Goal: Task Accomplishment & Management: Use online tool/utility

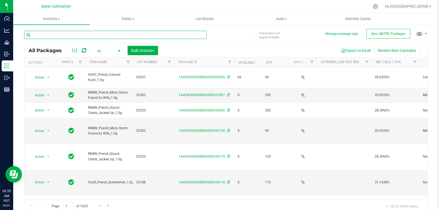
click at [171, 36] on input "text" at bounding box center [115, 35] width 182 height 8
click at [70, 35] on input "text" at bounding box center [115, 35] width 182 height 8
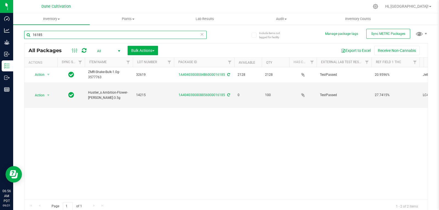
type input "16185"
click at [100, 49] on span "All" at bounding box center [107, 51] width 30 height 8
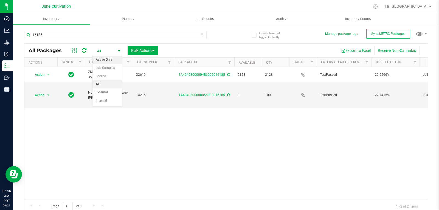
click at [107, 62] on li "Active Only" at bounding box center [107, 60] width 30 height 8
click at [107, 62] on body "Dashboard Analytics Grow Inbound Inventory Outbound Reports 06:56 AM PDT [DATE]…" at bounding box center [219, 105] width 439 height 210
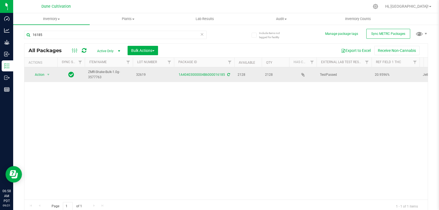
scroll to position [3, 0]
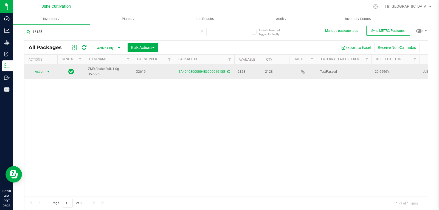
click at [40, 72] on span "Action" at bounding box center [37, 72] width 15 height 8
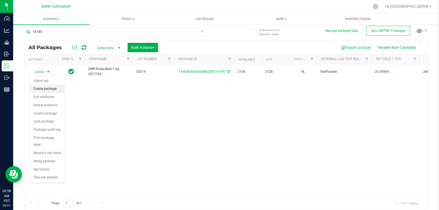
click at [45, 88] on li "Create package" at bounding box center [47, 89] width 35 height 8
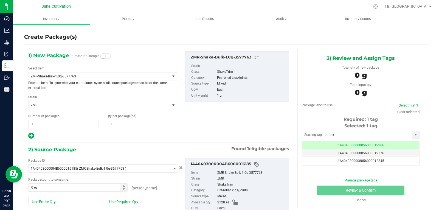
type input "0"
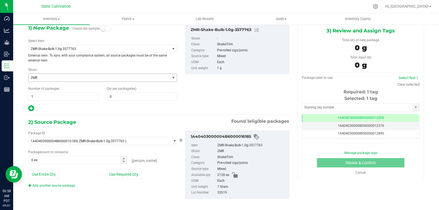
scroll to position [32, 0]
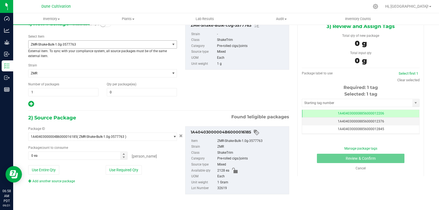
click at [113, 47] on span "ZMR-Shake-Bulk-1.0g-3577763" at bounding box center [99, 45] width 141 height 8
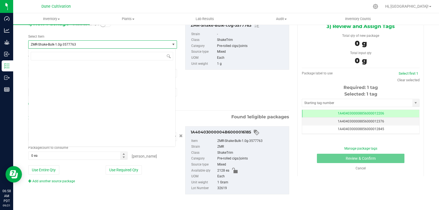
scroll to position [22030, 0]
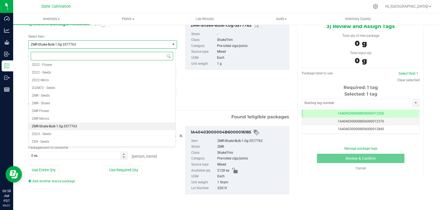
click at [100, 54] on input at bounding box center [102, 56] width 142 height 9
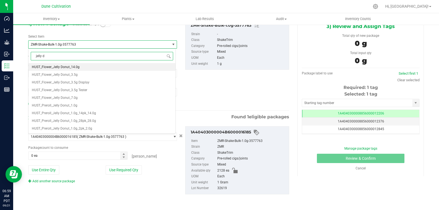
type input "jelly do"
click at [88, 122] on span "HUST_Preroll_Jelly Donut_1.0g_28pk_28.0g" at bounding box center [64, 121] width 64 height 4
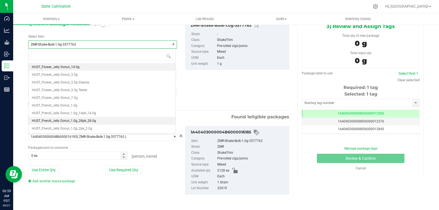
type input "0"
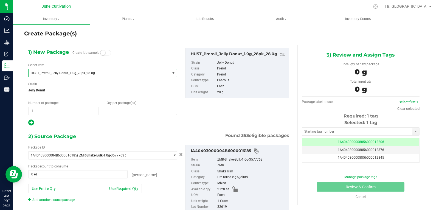
click at [118, 110] on span at bounding box center [142, 111] width 70 height 8
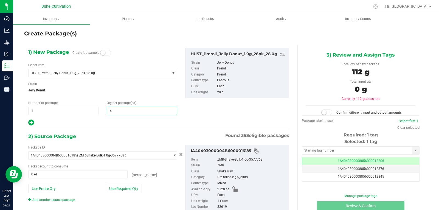
type input "47"
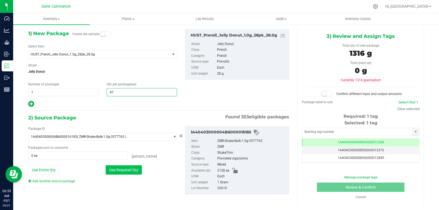
type input "47"
click at [123, 168] on button "Use Required Qty" at bounding box center [124, 169] width 36 height 9
type input "1316 ea"
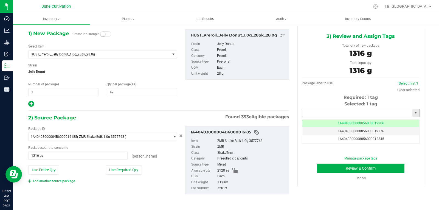
click at [336, 115] on input "text" at bounding box center [357, 113] width 110 height 8
click at [303, 121] on li "1A4040300008856000029246" at bounding box center [357, 122] width 116 height 8
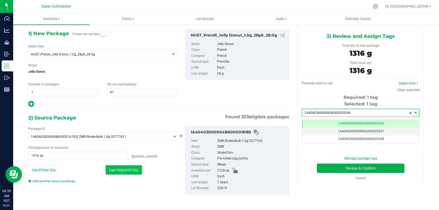
type input "1A4040300008856000029246"
click at [127, 173] on button "Use Required Qty" at bounding box center [124, 169] width 36 height 9
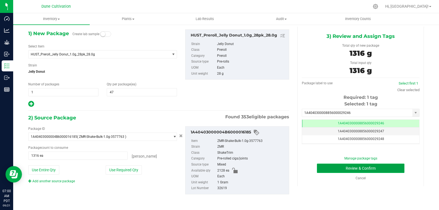
click at [330, 170] on button "Review & Confirm" at bounding box center [360, 167] width 87 height 9
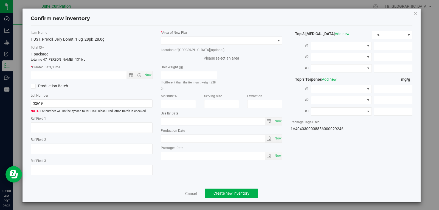
type textarea "20.9596%"
type textarea "Jelly Donut"
type textarea "0.0313%"
type input "235.0459"
type input "18.6937"
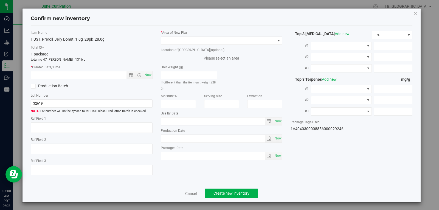
type input "3.4609"
type input "4.3270"
type input "3.1860"
type input "1.9200"
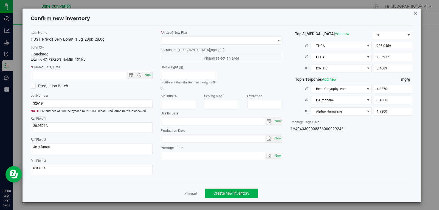
click at [414, 12] on icon "button" at bounding box center [416, 13] width 4 height 7
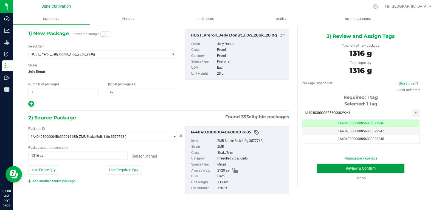
click at [351, 170] on button "Review & Confirm" at bounding box center [360, 167] width 87 height 9
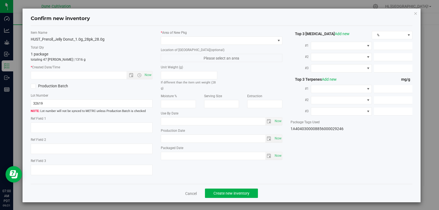
type textarea "20.9596%"
type textarea "Jelly Donut"
type textarea "0.0313%"
type input "235.0459"
type input "18.6937"
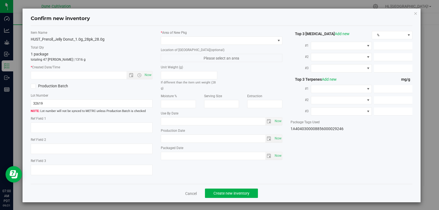
type input "3.4609"
type input "4.3270"
type input "3.1860"
type input "1.9200"
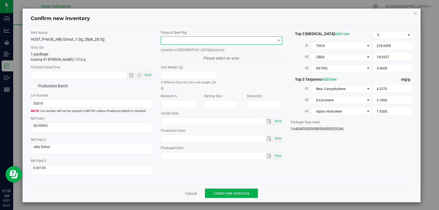
click at [225, 40] on span at bounding box center [218, 41] width 114 height 8
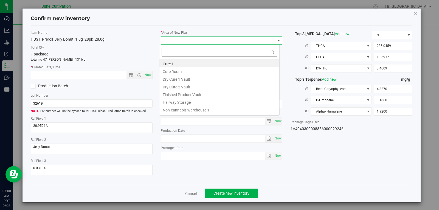
scroll to position [27412, 27300]
click at [202, 93] on li "Finished Product Vault" at bounding box center [219, 94] width 120 height 8
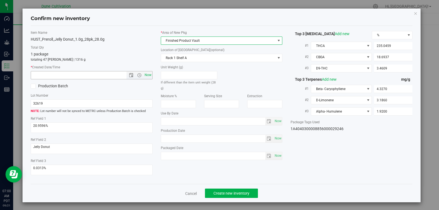
click at [145, 75] on span "Now" at bounding box center [147, 75] width 9 height 8
type input "[DATE] 7:00 AM"
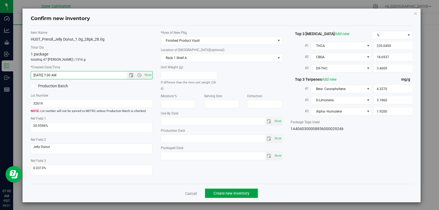
click at [238, 192] on span "Create new inventory" at bounding box center [231, 193] width 36 height 4
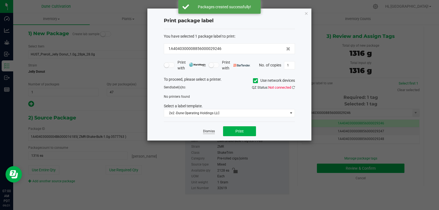
click at [213, 132] on link "Dismiss" at bounding box center [209, 131] width 12 height 5
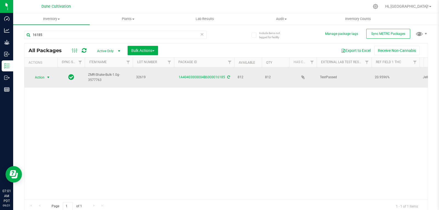
click at [40, 77] on span "Action" at bounding box center [37, 77] width 15 height 8
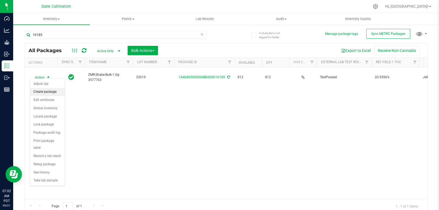
click at [43, 91] on li "Create package" at bounding box center [47, 92] width 35 height 8
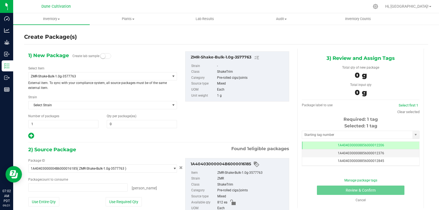
type input "0"
type input "0 ea"
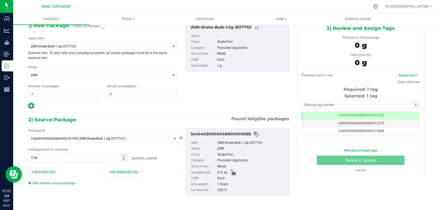
scroll to position [32, 0]
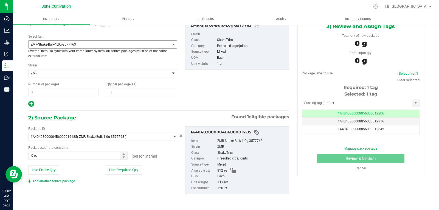
click at [91, 46] on span "ZMR-Shake-Bulk-1.0g-3577763" at bounding box center [96, 45] width 131 height 4
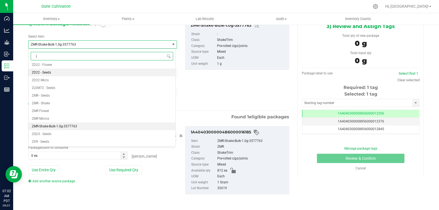
scroll to position [0, 0]
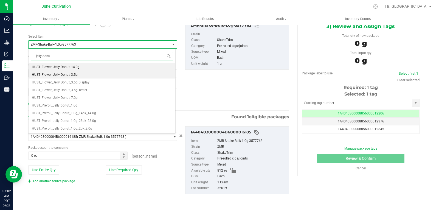
type input "jelly donut"
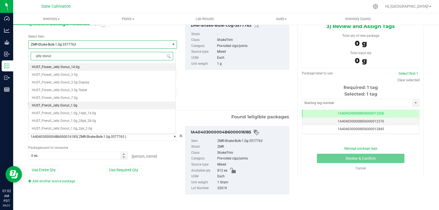
click at [95, 106] on li "HUST_Preroll_Jelly Donut_1.0g" at bounding box center [102, 105] width 147 height 8
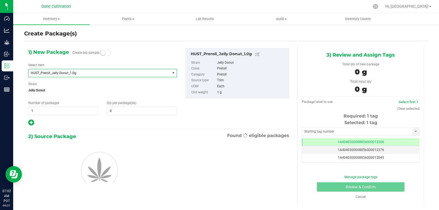
type input "0"
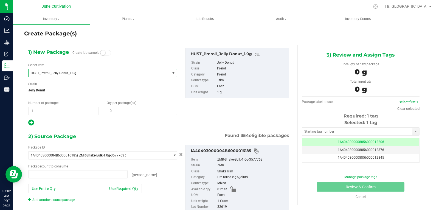
type input "0 ea"
click at [153, 112] on span at bounding box center [142, 111] width 70 height 8
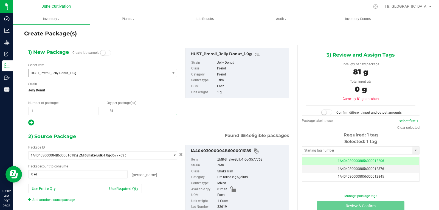
type input "812"
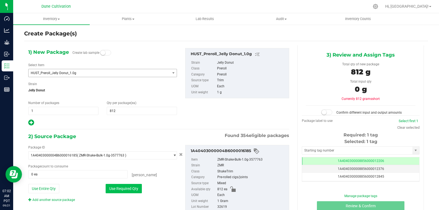
click at [123, 192] on button "Use Required Qty" at bounding box center [124, 188] width 36 height 9
type input "812 ea"
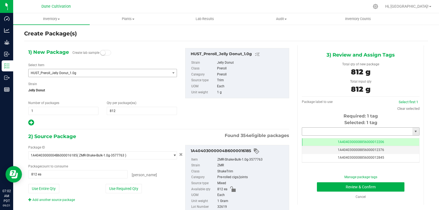
click at [313, 132] on input "text" at bounding box center [357, 132] width 110 height 8
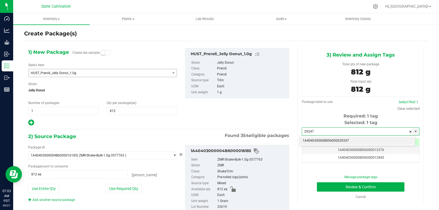
click at [315, 141] on li "1A4040300008856000029247" at bounding box center [357, 141] width 116 height 8
type input "1A4040300008856000029247"
click at [332, 197] on div "Cancel" at bounding box center [360, 196] width 109 height 5
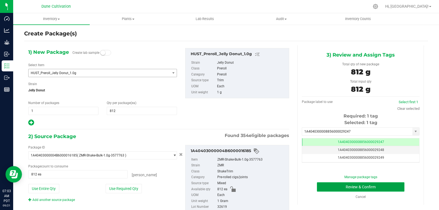
click at [330, 191] on button "Review & Confirm" at bounding box center [360, 186] width 87 height 9
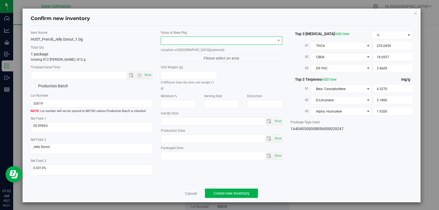
click at [245, 43] on span at bounding box center [218, 41] width 114 height 8
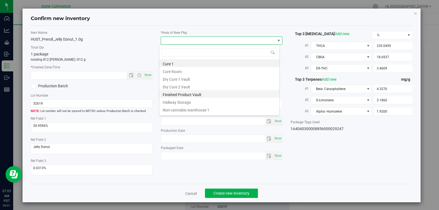
click at [192, 95] on li "Finished Product Vault" at bounding box center [219, 94] width 120 height 8
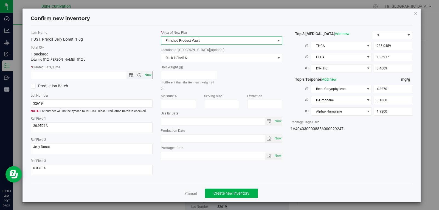
click at [149, 77] on span "Now" at bounding box center [147, 75] width 9 height 8
type input "[DATE] 7:03 AM"
click at [225, 191] on span "Create new inventory" at bounding box center [231, 193] width 36 height 4
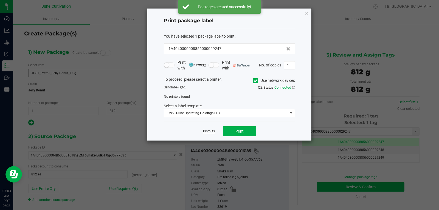
click at [206, 131] on link "Dismiss" at bounding box center [209, 131] width 12 height 5
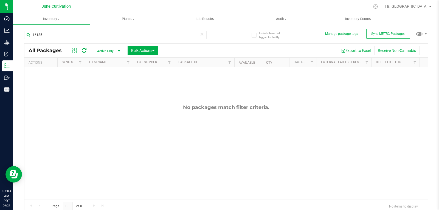
click at [200, 35] on icon at bounding box center [202, 34] width 4 height 7
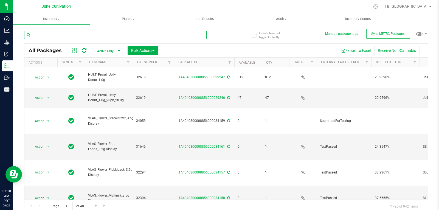
click at [117, 37] on input "text" at bounding box center [115, 35] width 182 height 8
click at [184, 36] on input "text" at bounding box center [115, 35] width 182 height 8
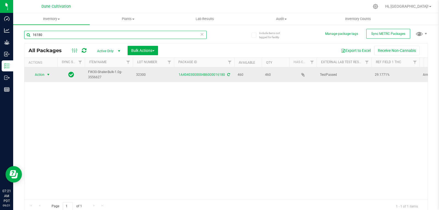
type input "16180"
click at [36, 76] on span "Action" at bounding box center [37, 75] width 15 height 8
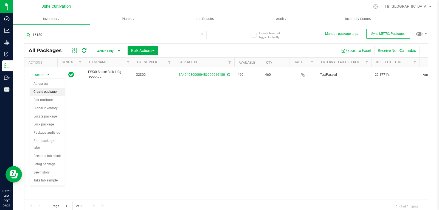
click at [43, 89] on li "Create package" at bounding box center [47, 92] width 35 height 8
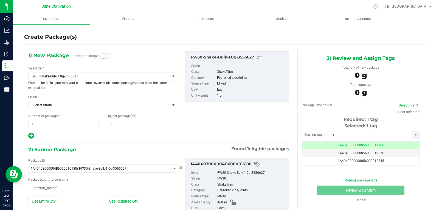
type input "0"
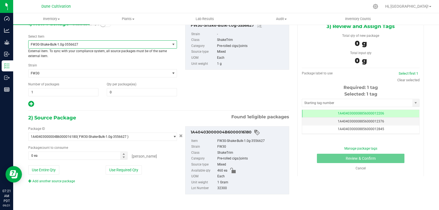
click at [84, 46] on span "FW30-Shake-Bulk-1.0g-3556627" at bounding box center [96, 45] width 131 height 4
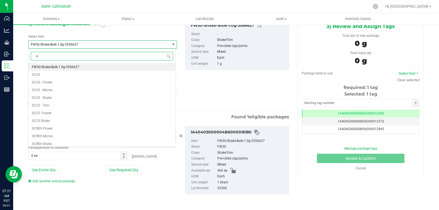
scroll to position [0, 0]
type input "arm"
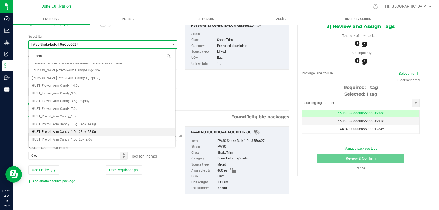
click at [89, 131] on span "HUST_Preroll_Arm Candy_1.0g_28pk_28.0g" at bounding box center [64, 132] width 64 height 4
type input "0"
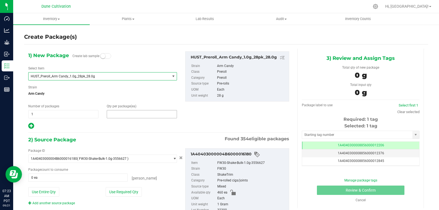
click at [150, 115] on span at bounding box center [142, 114] width 70 height 8
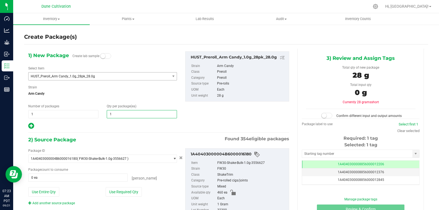
type input "10"
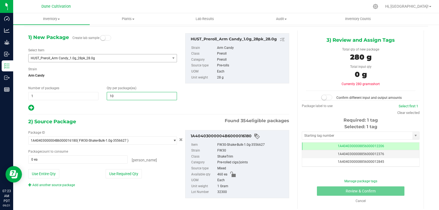
scroll to position [18, 0]
type input "10"
click at [130, 109] on div at bounding box center [102, 107] width 149 height 7
click at [132, 177] on button "Use Required Qty" at bounding box center [124, 173] width 36 height 9
type input "280 ea"
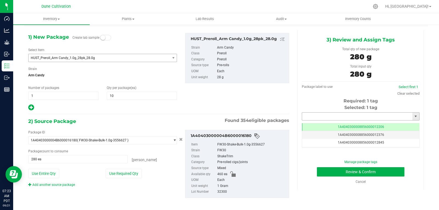
click at [325, 116] on input "text" at bounding box center [357, 116] width 110 height 8
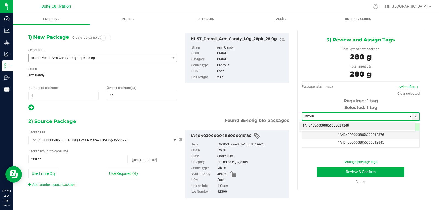
click at [316, 123] on li "1A4040300008856000029248" at bounding box center [357, 125] width 116 height 8
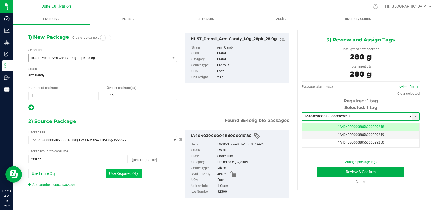
type input "1A4040300008856000029248"
click at [126, 176] on button "Use Required Qty" at bounding box center [124, 173] width 36 height 9
click at [110, 177] on button "Use Required Qty" at bounding box center [124, 173] width 36 height 9
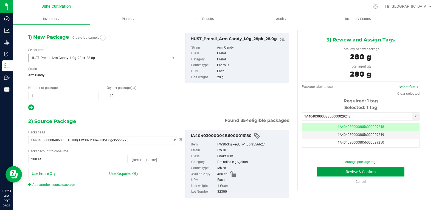
click at [319, 175] on button "Review & Confirm" at bounding box center [360, 171] width 87 height 9
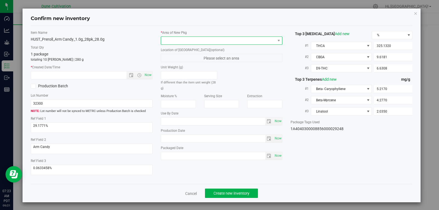
click at [242, 41] on span at bounding box center [218, 41] width 114 height 8
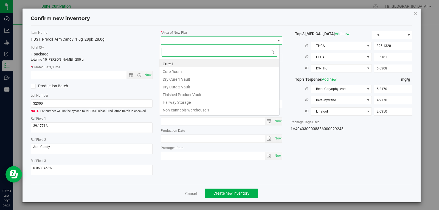
scroll to position [27412, 27300]
click at [197, 95] on li "Finished Product Vault" at bounding box center [219, 94] width 120 height 8
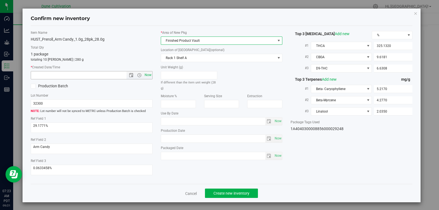
click at [149, 77] on span "Now" at bounding box center [147, 75] width 9 height 8
type input "[DATE] 7:23 AM"
click at [226, 195] on span "Create new inventory" at bounding box center [231, 193] width 36 height 4
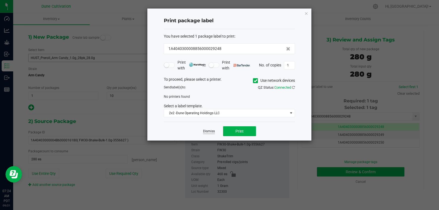
click at [212, 131] on link "Dismiss" at bounding box center [209, 131] width 12 height 5
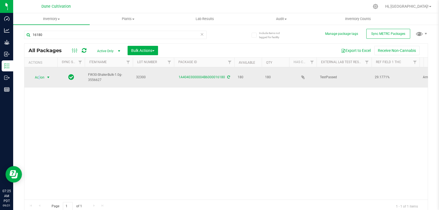
click at [39, 75] on span "Action" at bounding box center [37, 77] width 15 height 8
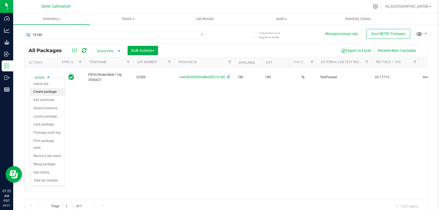
click at [44, 92] on li "Create package" at bounding box center [47, 92] width 35 height 8
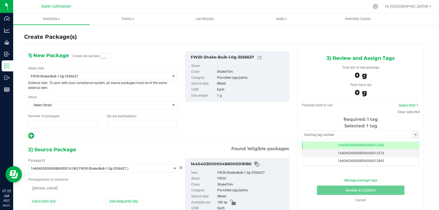
type input "1"
type input "0"
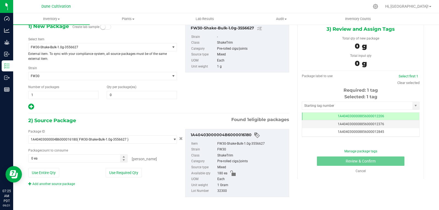
scroll to position [32, 0]
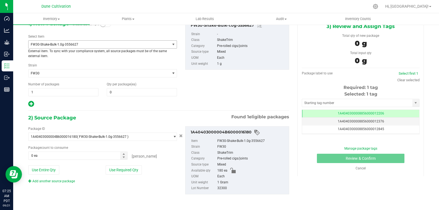
click at [98, 45] on span "FW30-Shake-Bulk-1.0g-3556627" at bounding box center [96, 45] width 131 height 4
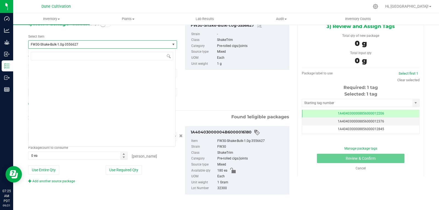
scroll to position [5067, 0]
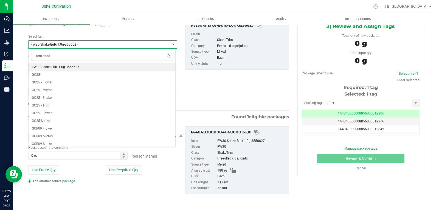
type input "arm candy"
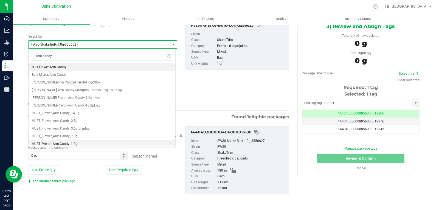
click at [101, 144] on li "HUST_Preroll_Arm Candy_1.0g" at bounding box center [102, 144] width 147 height 8
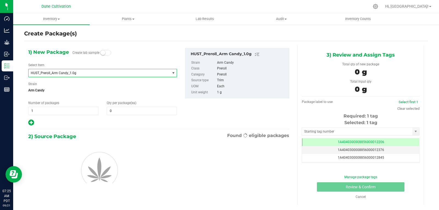
type input "0"
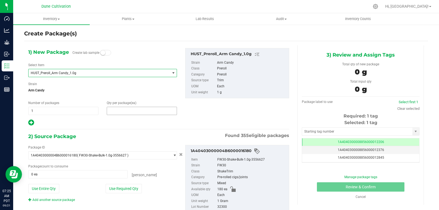
click at [120, 113] on span at bounding box center [142, 111] width 70 height 8
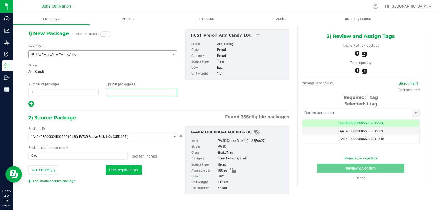
type input "0"
click at [121, 171] on button "Use Required Qty" at bounding box center [124, 169] width 36 height 9
click at [310, 114] on input "text" at bounding box center [357, 113] width 110 height 8
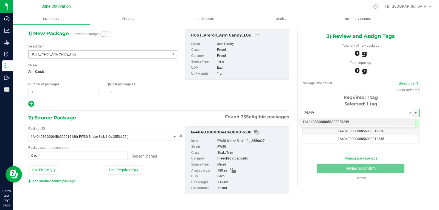
click at [303, 121] on li "1A4040300008856000029249" at bounding box center [357, 122] width 116 height 8
type input "1A4040300008856000029249"
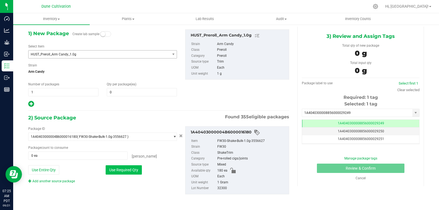
click at [135, 171] on button "Use Required Qty" at bounding box center [124, 169] width 36 height 9
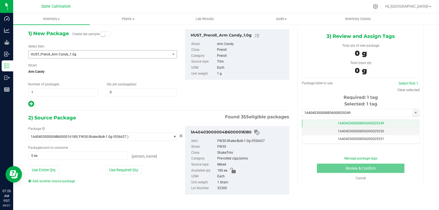
click at [315, 125] on td "1A4040300008856000029249" at bounding box center [360, 124] width 117 height 8
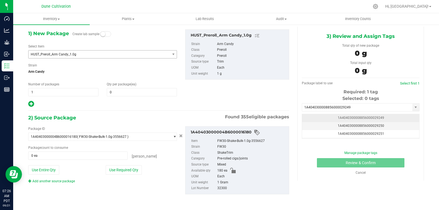
click at [315, 120] on td "1A4040300008856000029249" at bounding box center [360, 118] width 117 height 8
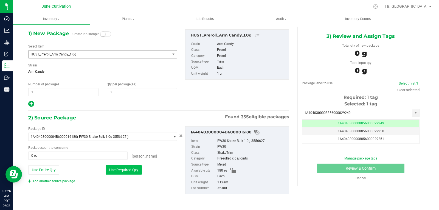
click at [123, 170] on button "Use Required Qty" at bounding box center [124, 169] width 36 height 9
click at [120, 89] on span at bounding box center [142, 92] width 70 height 8
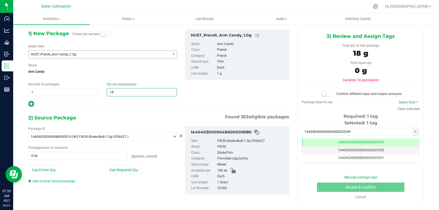
type input "180"
click at [121, 169] on button "Use Required Qty" at bounding box center [124, 169] width 36 height 9
type input "180 ea"
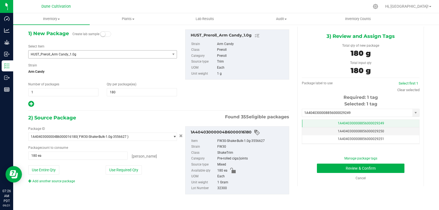
click at [324, 123] on td "1A4040300008856000029249" at bounding box center [360, 124] width 117 height 8
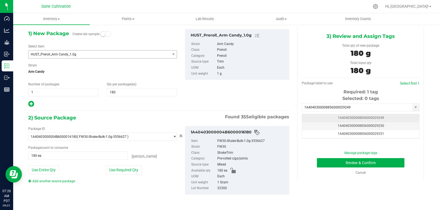
click at [338, 119] on span "1A4040300008856000029249" at bounding box center [361, 118] width 46 height 4
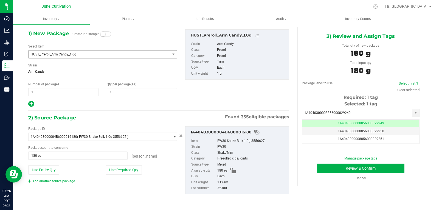
click at [331, 174] on div "Manage package tags Review & Confirm Cancel" at bounding box center [360, 168] width 109 height 25
click at [331, 170] on button "Review & Confirm" at bounding box center [360, 167] width 87 height 9
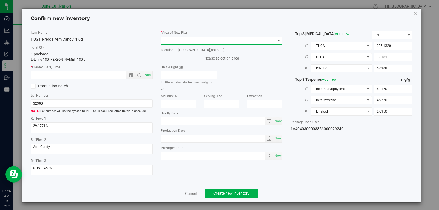
click at [244, 42] on span at bounding box center [218, 41] width 114 height 8
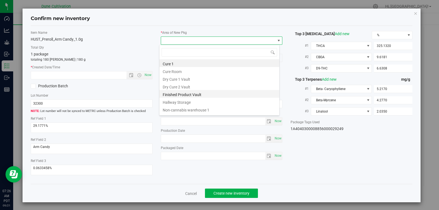
click at [187, 94] on li "Finished Product Vault" at bounding box center [219, 94] width 120 height 8
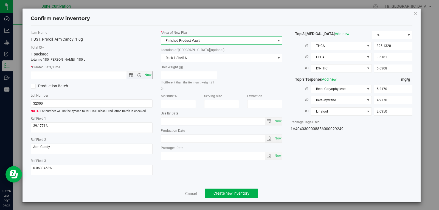
click at [148, 77] on span "Now" at bounding box center [147, 75] width 9 height 8
type input "[DATE] 7:26 AM"
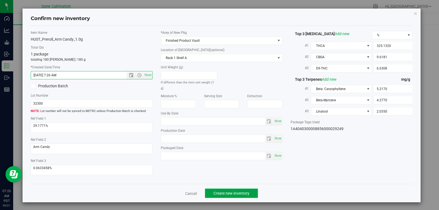
click at [240, 194] on span "Create new inventory" at bounding box center [231, 193] width 36 height 4
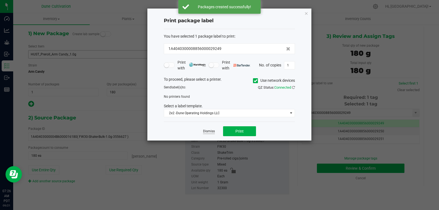
click at [210, 131] on link "Dismiss" at bounding box center [209, 131] width 12 height 5
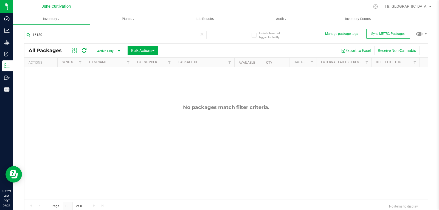
click at [200, 36] on icon at bounding box center [202, 34] width 4 height 7
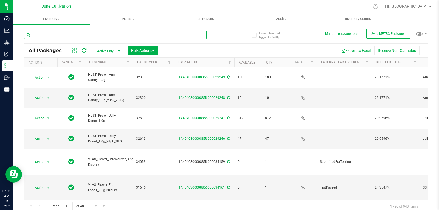
click at [159, 35] on input "text" at bounding box center [115, 35] width 182 height 8
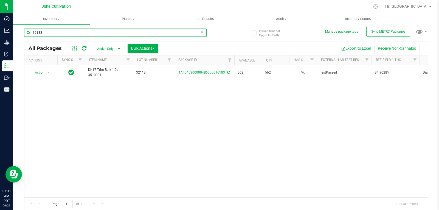
scroll to position [3, 0]
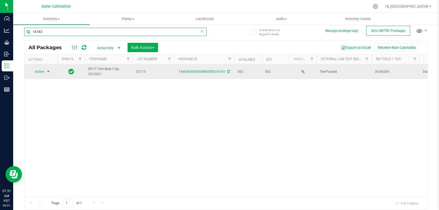
type input "16183"
click at [40, 71] on span "Action" at bounding box center [37, 72] width 15 height 8
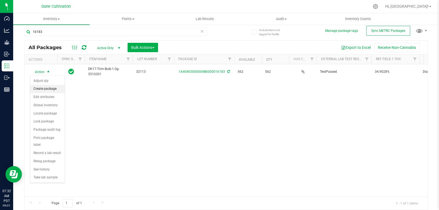
click at [44, 91] on li "Create package" at bounding box center [47, 89] width 35 height 8
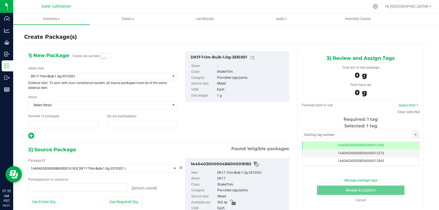
type input "1"
type input "0"
type input "0 ea"
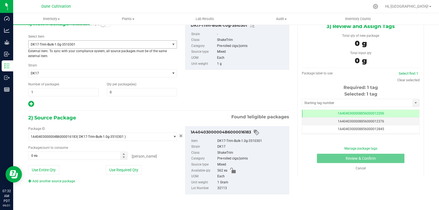
click at [75, 43] on span "DK17-Trim-Bulk-1.0g-3510301" at bounding box center [96, 45] width 131 height 4
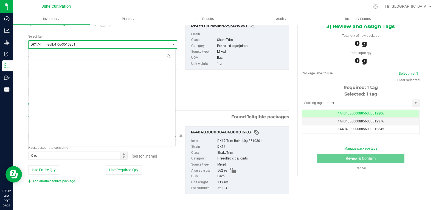
scroll to position [4822, 0]
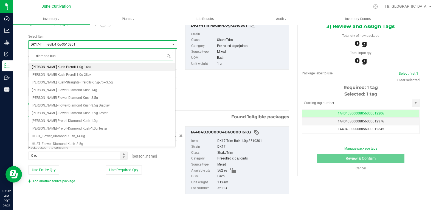
type input "diamond kush"
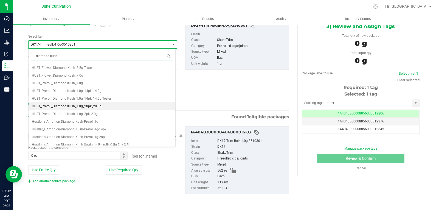
click at [89, 104] on span "HUST_Preroll_Diamond Kush_1.0g_28pk_28.0g" at bounding box center [67, 106] width 70 height 4
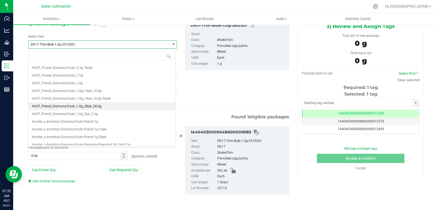
type input "0"
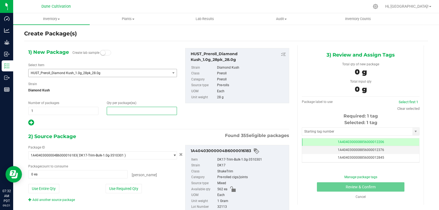
click at [121, 114] on span at bounding box center [142, 111] width 70 height 8
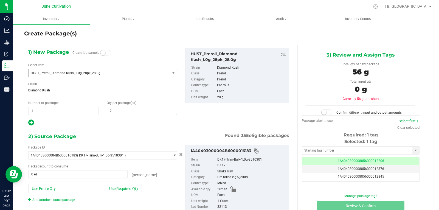
type input "20"
click at [116, 119] on div at bounding box center [102, 122] width 149 height 7
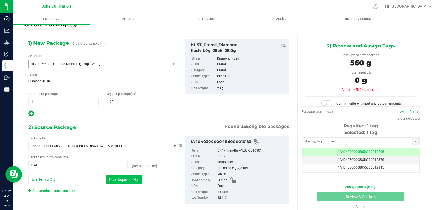
click at [121, 181] on button "Use Required Qty" at bounding box center [124, 179] width 36 height 9
type input "560 ea"
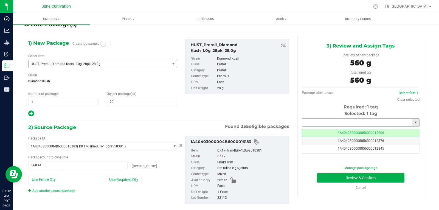
click at [309, 122] on input "text" at bounding box center [357, 122] width 110 height 8
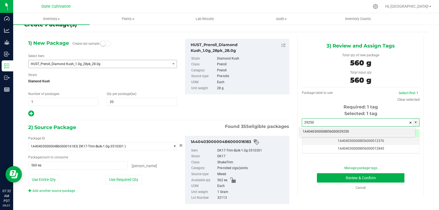
click at [308, 129] on li "1A4040300008856000029250" at bounding box center [357, 132] width 116 height 8
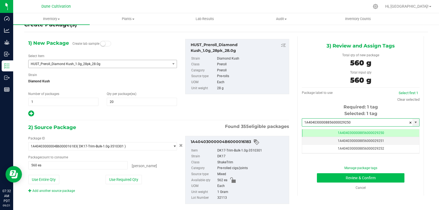
type input "1A4040300008856000029250"
click at [322, 180] on button "Review & Confirm" at bounding box center [360, 177] width 87 height 9
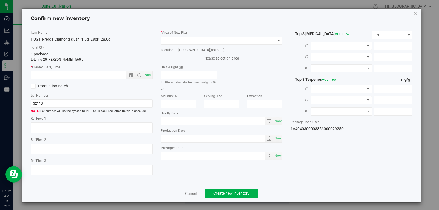
type textarea "34.9028%"
type textarea "Diamond Kush"
type textarea "<LOQ"
type input "390.7880"
type input "17.1411"
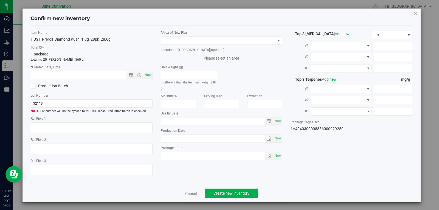
type input "6.3071"
type input "6.0750"
type input "3.8230"
type input "2.9490"
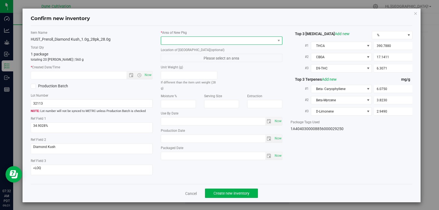
click at [247, 41] on span at bounding box center [218, 41] width 114 height 8
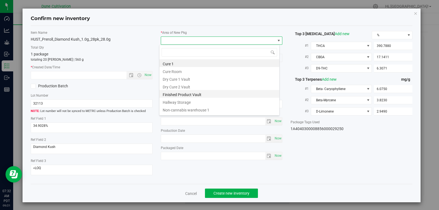
click at [202, 93] on li "Finished Product Vault" at bounding box center [219, 94] width 120 height 8
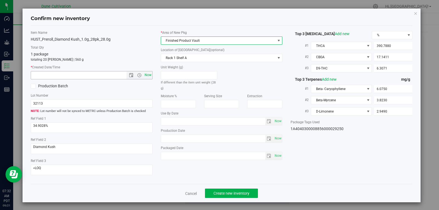
click at [146, 76] on span "Now" at bounding box center [147, 75] width 9 height 8
type input "[DATE] 7:32 AM"
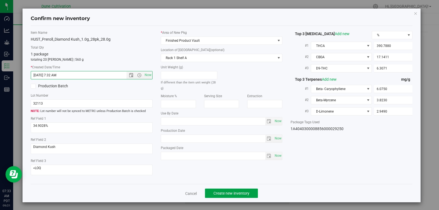
click at [219, 195] on span "Create new inventory" at bounding box center [231, 193] width 36 height 4
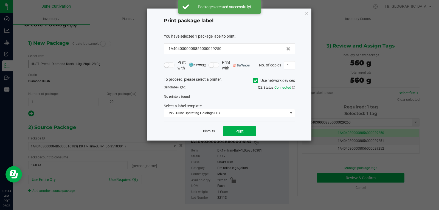
click at [214, 130] on link "Dismiss" at bounding box center [209, 131] width 12 height 5
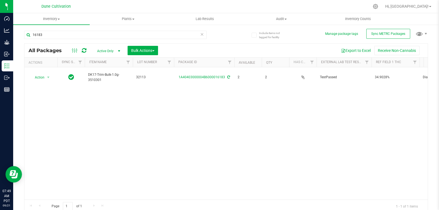
click at [214, 134] on div "Action Action Adjust qty Create package Edit attributes Global inventory Locate…" at bounding box center [225, 133] width 403 height 132
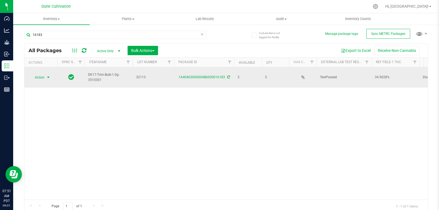
click at [39, 76] on span "Action" at bounding box center [37, 77] width 15 height 8
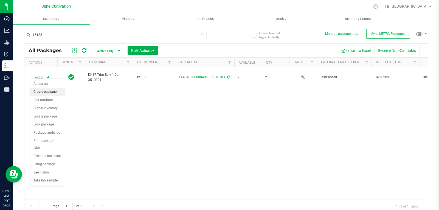
click at [39, 90] on li "Create package" at bounding box center [47, 92] width 35 height 8
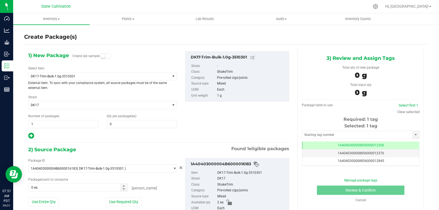
type input "0"
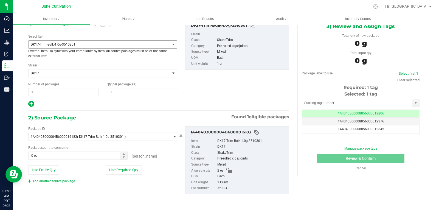
click at [75, 43] on span "DK17-Trim-Bulk-1.0g-3510301" at bounding box center [96, 45] width 131 height 4
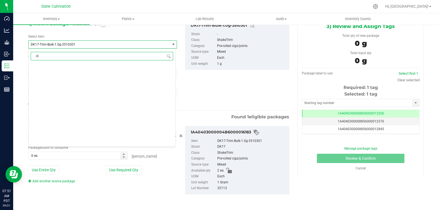
scroll to position [0, 0]
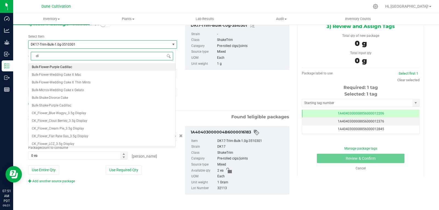
type input "dia"
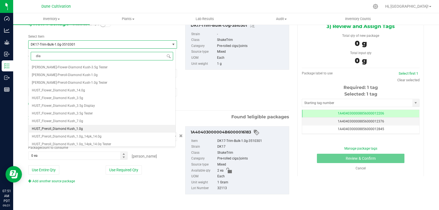
click at [74, 129] on span "HUST_Preroll_Diamond Kush_1.0g" at bounding box center [57, 129] width 51 height 4
click at [74, 129] on div "[PERSON_NAME] Kush-Preroll-1.0g-14pk [PERSON_NAME] Kush-Preroll-1.0g-28pk [PERS…" at bounding box center [102, 104] width 147 height 82
type input "0"
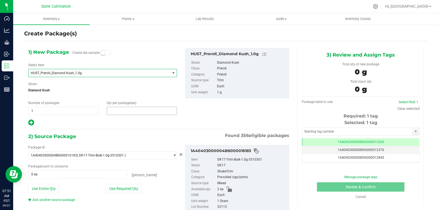
click at [121, 112] on span at bounding box center [142, 111] width 70 height 8
type input "2"
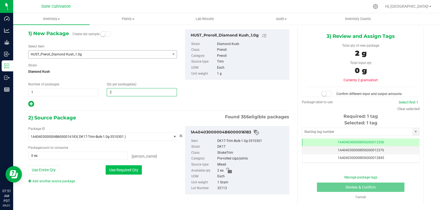
type input "2"
click at [112, 169] on button "Use Required Qty" at bounding box center [124, 169] width 36 height 9
type input "2 ea"
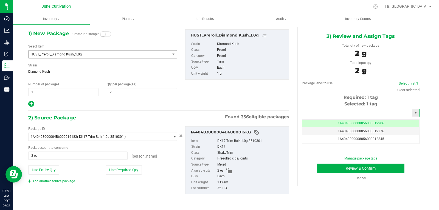
click at [339, 115] on input "text" at bounding box center [357, 113] width 110 height 8
click at [333, 122] on li "1A4040300008856000029251" at bounding box center [357, 122] width 116 height 8
type input "1A4040300008856000029251"
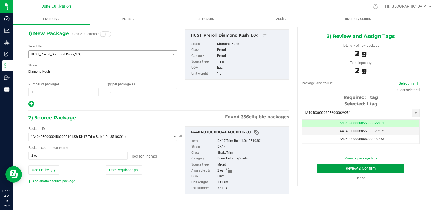
click at [321, 171] on button "Review & Confirm" at bounding box center [360, 167] width 87 height 9
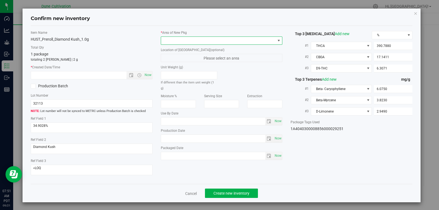
click at [228, 44] on span at bounding box center [222, 40] width 122 height 8
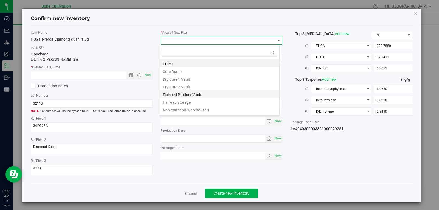
click at [195, 94] on li "Finished Product Vault" at bounding box center [219, 94] width 120 height 8
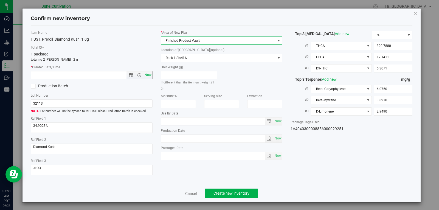
click at [146, 73] on span "Now" at bounding box center [147, 75] width 9 height 8
type input "[DATE] 7:51 AM"
click at [146, 73] on span "Now" at bounding box center [147, 75] width 9 height 8
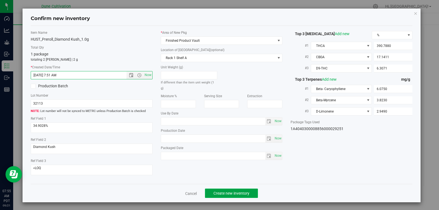
click at [222, 192] on span "Create new inventory" at bounding box center [231, 193] width 36 height 4
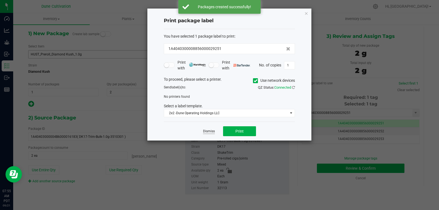
click at [203, 131] on link "Dismiss" at bounding box center [209, 131] width 12 height 5
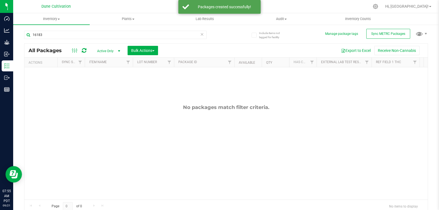
click at [200, 34] on icon at bounding box center [202, 34] width 4 height 7
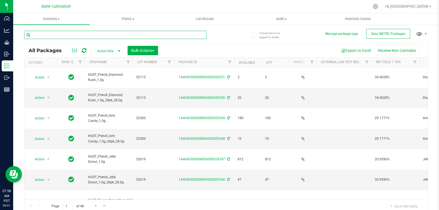
click at [179, 34] on input "text" at bounding box center [115, 35] width 182 height 8
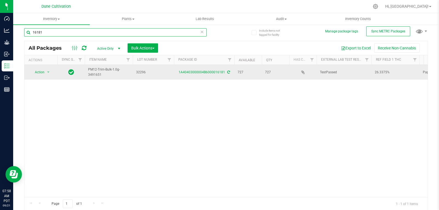
scroll to position [3, 0]
type input "16181"
click at [39, 72] on span "Action" at bounding box center [37, 72] width 15 height 8
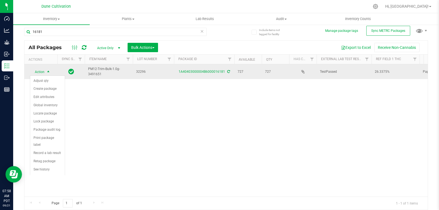
click at [39, 72] on span "Action" at bounding box center [37, 72] width 15 height 8
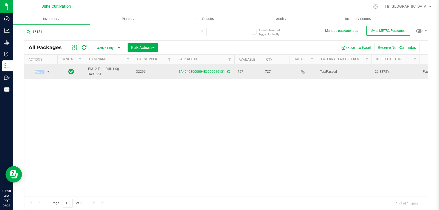
click at [39, 74] on span "Action" at bounding box center [37, 72] width 15 height 8
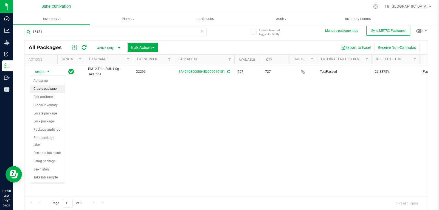
click at [41, 87] on li "Create package" at bounding box center [47, 89] width 35 height 8
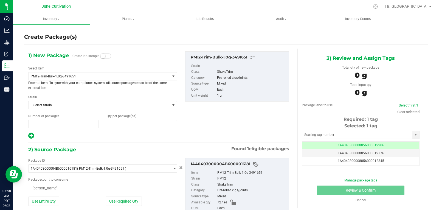
type input "1"
type input "0"
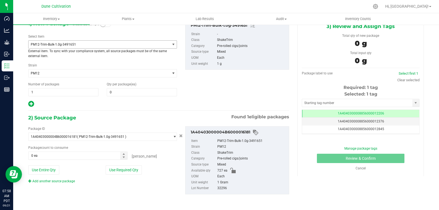
click at [63, 44] on span "PM12-Trim-Bulk-1.0g-3491651" at bounding box center [96, 45] width 131 height 4
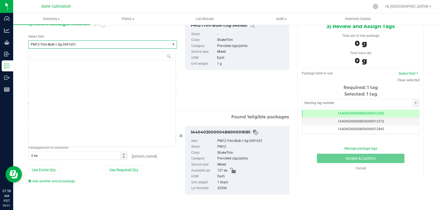
scroll to position [17521, 0]
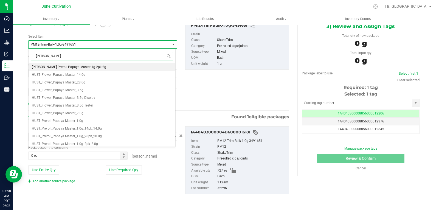
type input "papaya"
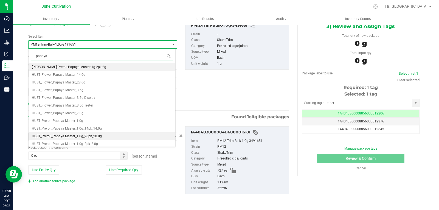
click at [100, 134] on li "HUST_Preroll_Papaya Master_1.0g_28pk_28.0g" at bounding box center [102, 136] width 147 height 8
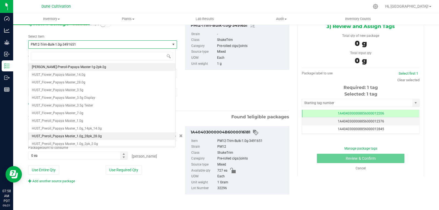
type input "0"
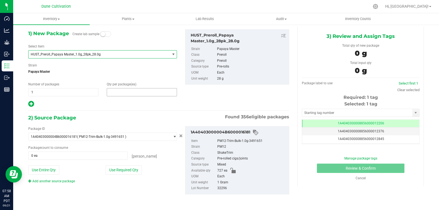
click at [124, 91] on span at bounding box center [142, 92] width 70 height 8
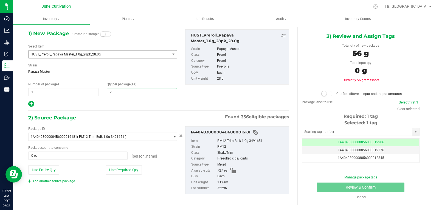
type input "20"
click at [107, 103] on div at bounding box center [102, 103] width 149 height 7
click at [123, 171] on button "Use Required Qty" at bounding box center [124, 169] width 36 height 9
type input "560 ea"
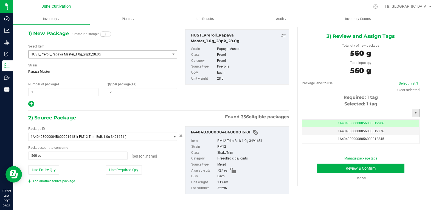
click at [318, 113] on input "text" at bounding box center [357, 113] width 110 height 8
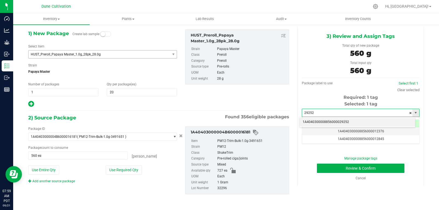
drag, startPoint x: 322, startPoint y: 116, endPoint x: 319, endPoint y: 122, distance: 6.7
click at [319, 122] on li "1A4040300008856000029252" at bounding box center [357, 122] width 116 height 8
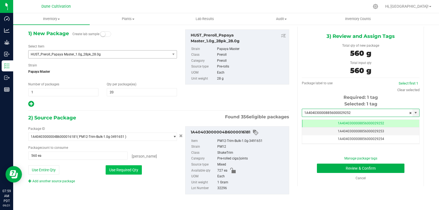
type input "1A4040300008856000029252"
click at [135, 166] on button "Use Required Qty" at bounding box center [124, 169] width 36 height 9
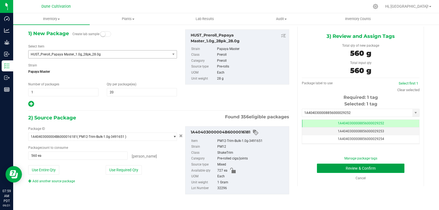
click at [330, 170] on button "Review & Confirm" at bounding box center [360, 167] width 87 height 9
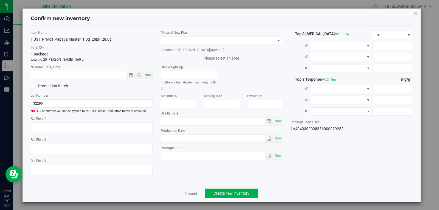
type textarea "26.3375%"
type textarea "Papaya Master"
type textarea "0.0393787%"
type input "278.8550"
type input "18.8193"
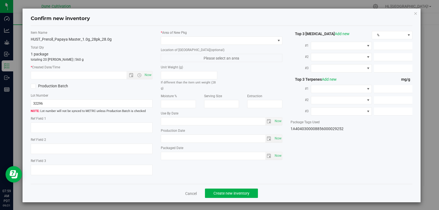
type input "10.2129"
type input "8.4270"
type input "6.9530"
type input "3.5680"
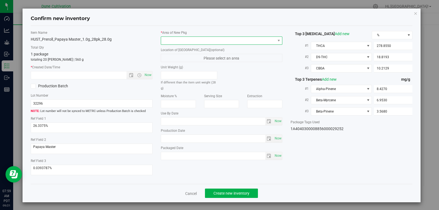
click at [249, 43] on span at bounding box center [218, 41] width 114 height 8
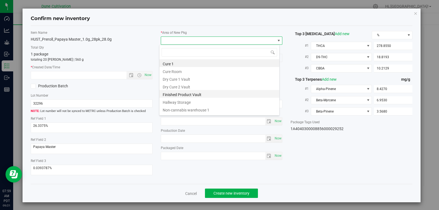
click at [201, 92] on li "Finished Product Vault" at bounding box center [219, 94] width 120 height 8
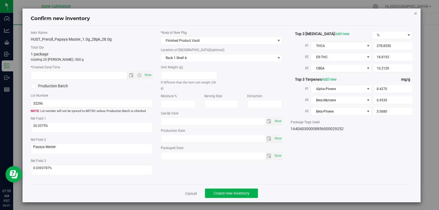
click at [414, 15] on icon "button" at bounding box center [416, 13] width 4 height 7
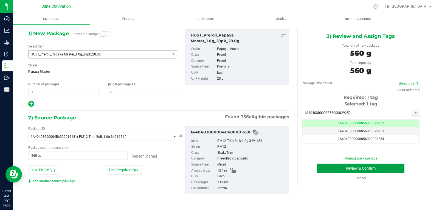
click at [323, 166] on button "Review & Confirm" at bounding box center [360, 167] width 87 height 9
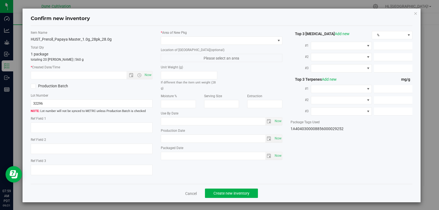
type textarea "26.3375%"
type textarea "Papaya Master"
type textarea "0.0393787%"
type input "278.8550"
type input "18.8193"
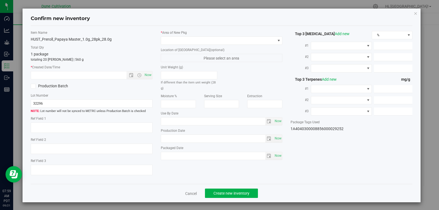
type input "10.2129"
type input "8.4270"
type input "6.9530"
type input "3.5680"
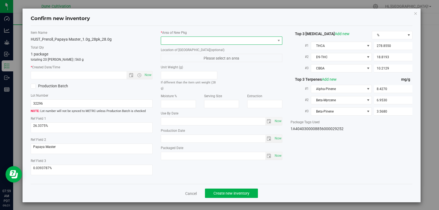
click at [226, 41] on span at bounding box center [218, 41] width 114 height 8
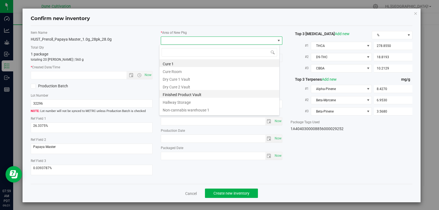
click at [214, 94] on li "Finished Product Vault" at bounding box center [219, 94] width 120 height 8
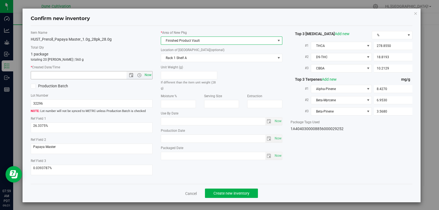
click at [147, 73] on span "Now" at bounding box center [147, 75] width 9 height 8
type input "[DATE] 7:59 AM"
click at [242, 196] on button "Create new inventory" at bounding box center [231, 192] width 53 height 9
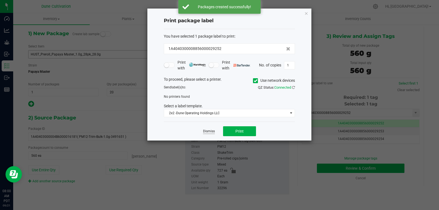
click at [210, 131] on link "Dismiss" at bounding box center [209, 131] width 12 height 5
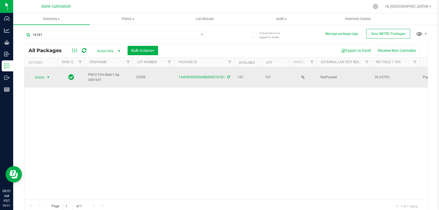
click at [43, 75] on span "Action" at bounding box center [37, 77] width 15 height 8
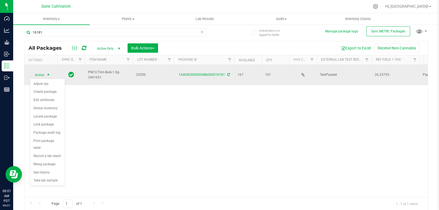
scroll to position [3, 0]
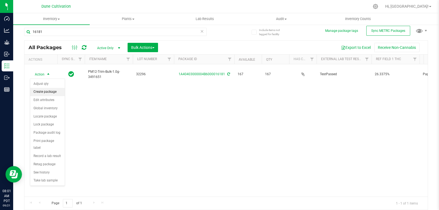
click at [50, 92] on li "Create package" at bounding box center [47, 92] width 35 height 8
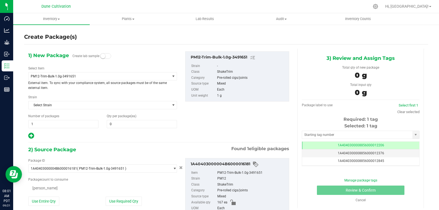
type input "0"
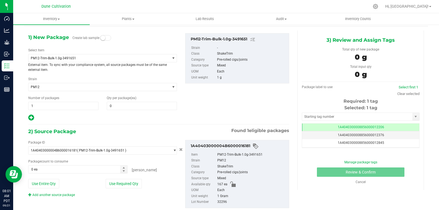
scroll to position [18, 0]
click at [82, 60] on span "PM12-Trim-Bulk-1.0g-3491651" at bounding box center [99, 58] width 141 height 8
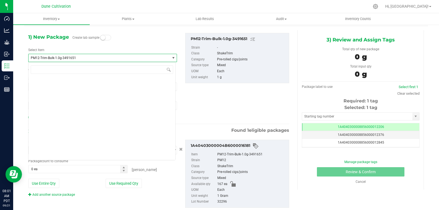
scroll to position [17521, 0]
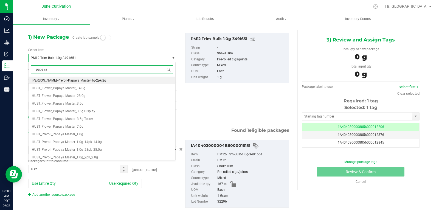
type input "papaya"
click at [82, 134] on span "HUST_Preroll_Papaya Master_1.0g" at bounding box center [57, 134] width 51 height 4
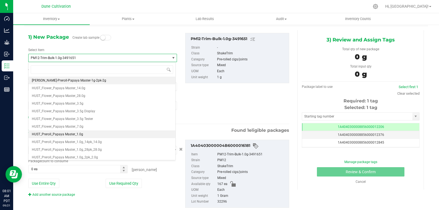
type input "0"
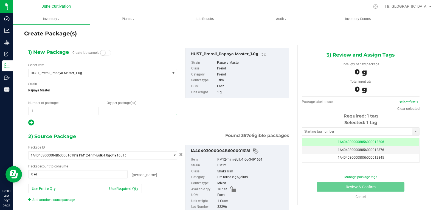
click at [111, 114] on span at bounding box center [142, 111] width 70 height 8
type input "0"
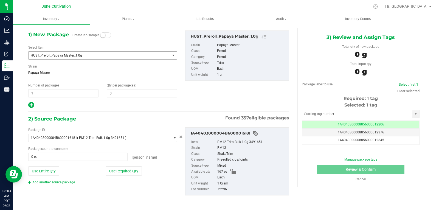
scroll to position [22, 0]
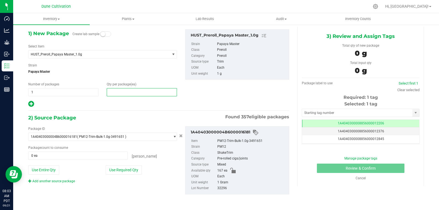
click at [133, 90] on span at bounding box center [142, 92] width 70 height 8
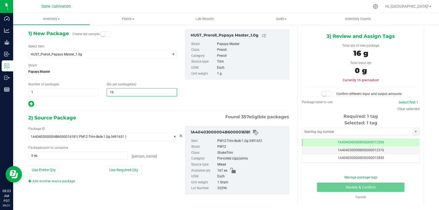
type input "167"
click at [130, 170] on button "Use Required Qty" at bounding box center [124, 169] width 36 height 9
type input "167 ea"
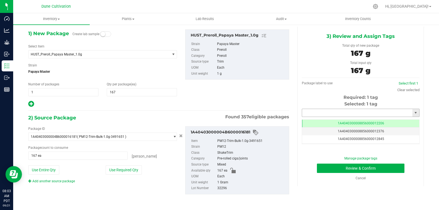
click at [330, 114] on input "text" at bounding box center [357, 113] width 110 height 8
click at [325, 123] on li "1A4040300008856000029253" at bounding box center [357, 122] width 116 height 8
type input "1A4040300008856000029253"
click at [331, 172] on button "Review & Confirm" at bounding box center [360, 167] width 87 height 9
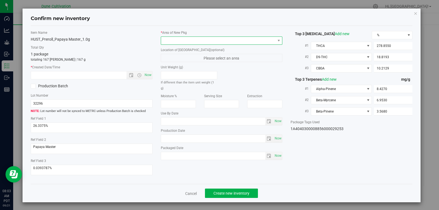
click at [205, 40] on span at bounding box center [218, 41] width 114 height 8
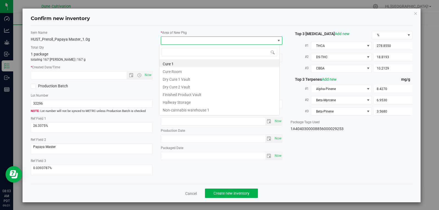
scroll to position [8, 121]
click at [190, 95] on li "Finished Product Vault" at bounding box center [219, 94] width 120 height 8
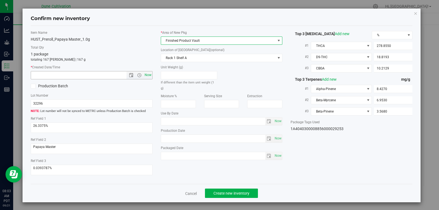
click at [148, 76] on span "Now" at bounding box center [147, 75] width 9 height 8
type input "[DATE] 8:03 AM"
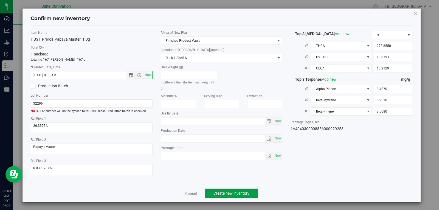
click at [233, 194] on span "Create new inventory" at bounding box center [231, 193] width 36 height 4
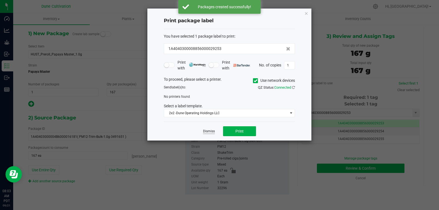
click at [204, 129] on link "Dismiss" at bounding box center [209, 131] width 12 height 5
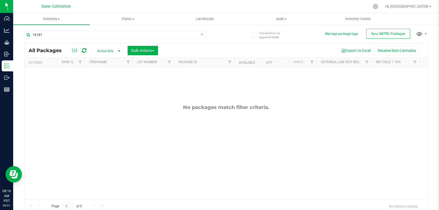
click at [204, 129] on div "No packages match filter criteria." at bounding box center [225, 151] width 403 height 169
click at [189, 90] on div "No packages match filter criteria." at bounding box center [225, 151] width 403 height 169
click at [201, 35] on icon at bounding box center [202, 34] width 4 height 7
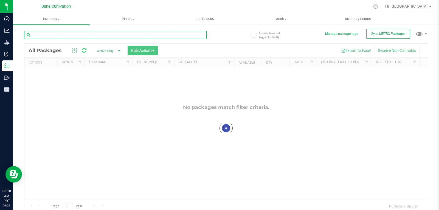
click at [151, 33] on input "text" at bounding box center [115, 35] width 182 height 8
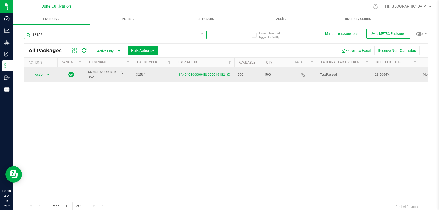
type input "16182"
click at [38, 72] on span "Action" at bounding box center [37, 75] width 15 height 8
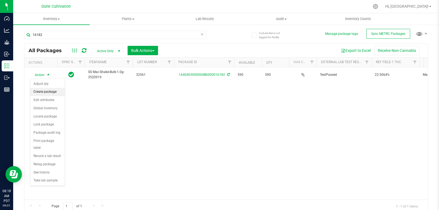
click at [48, 91] on li "Create package" at bounding box center [47, 92] width 35 height 8
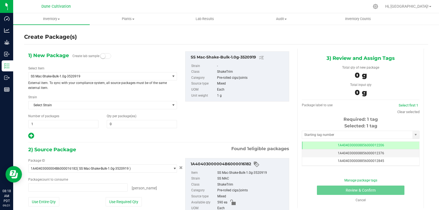
type input "0 ea"
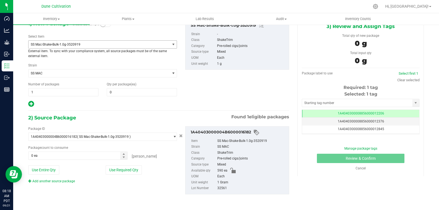
click at [120, 43] on span "SS Mac-Shake-Bulk-1.0g-3520919" at bounding box center [96, 45] width 131 height 4
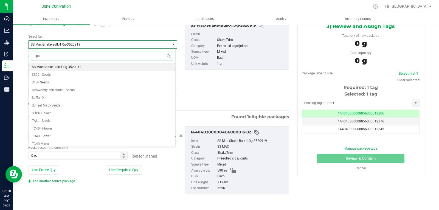
scroll to position [0, 0]
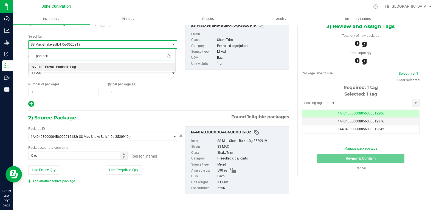
type input "padlock"
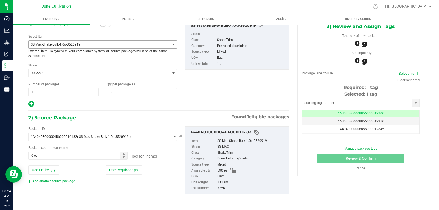
click at [127, 47] on span "SS Mac-Shake-Bulk-1.0g-3520919" at bounding box center [99, 45] width 141 height 8
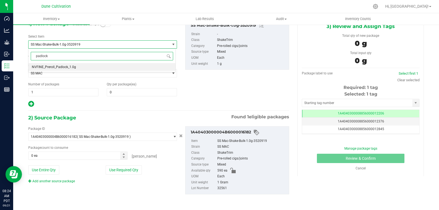
click at [90, 68] on li "NVFINE_Preroll_Padlock_1.0g" at bounding box center [102, 67] width 147 height 8
click at [90, 68] on body "Dashboard Analytics Grow Inbound Inventory Outbound Reports 08:24 AM PDT [DATE]…" at bounding box center [219, 105] width 439 height 210
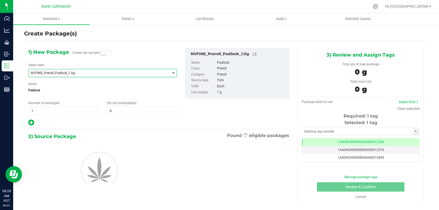
type input "0"
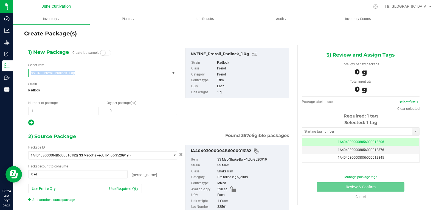
drag, startPoint x: 75, startPoint y: 72, endPoint x: 26, endPoint y: 69, distance: 48.3
click at [26, 69] on div "1) New Package Create lab sample Select Item NVFINE_Preroll_Padlock_1.0g MSG6 -…" at bounding box center [102, 87] width 157 height 78
copy span "NVFINE_Preroll_Padlock_1.0g"
click at [50, 84] on div "Strain [GEOGRAPHIC_DATA]" at bounding box center [102, 88] width 149 height 15
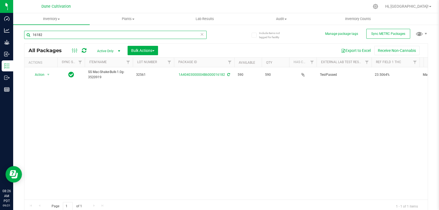
click at [62, 38] on input "16182" at bounding box center [115, 35] width 182 height 8
click at [61, 37] on input "16182" at bounding box center [115, 35] width 182 height 8
type input "4"
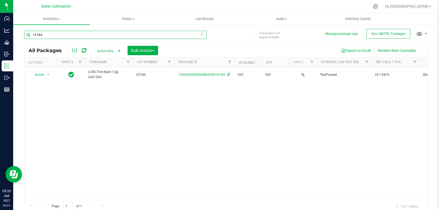
scroll to position [3, 0]
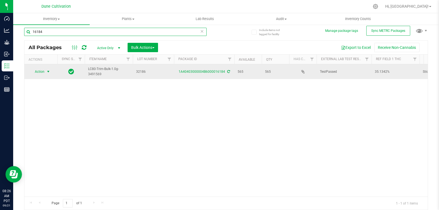
type input "16184"
click at [38, 72] on span "Action" at bounding box center [37, 72] width 15 height 8
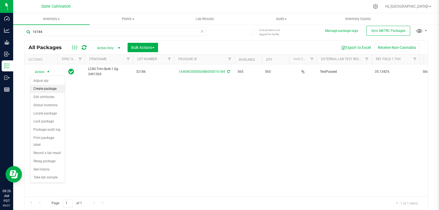
click at [39, 90] on li "Create package" at bounding box center [47, 89] width 35 height 8
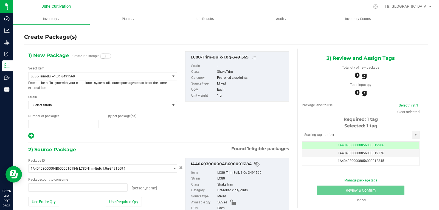
type input "1"
type input "0"
type input "0 ea"
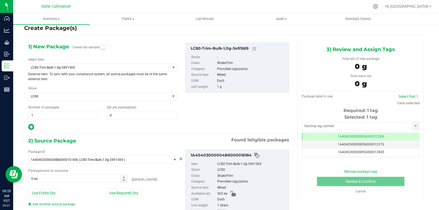
scroll to position [0, 0]
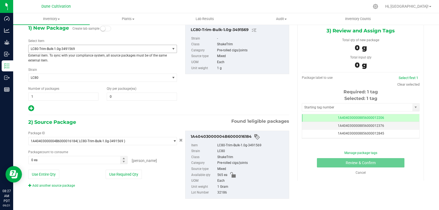
click at [57, 47] on span "LC80-Trim-Bulk-1.0g-3491569" at bounding box center [96, 49] width 131 height 4
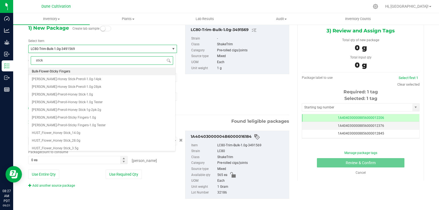
type input "sticky"
click at [98, 146] on span "HUST_Preroll_Sticky Fingers_1.0g_28pk_28.0g" at bounding box center [66, 148] width 68 height 4
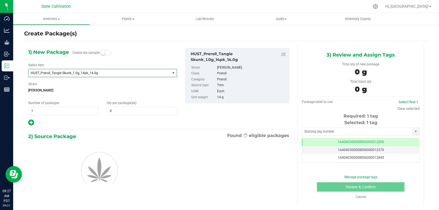
type input "0"
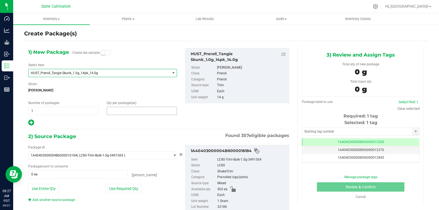
click at [122, 111] on span at bounding box center [142, 111] width 70 height 8
type input "0"
click at [99, 74] on span "HUST_Preroll_Tangie Skunk_1.0g_14pk_14.0g" at bounding box center [96, 73] width 131 height 4
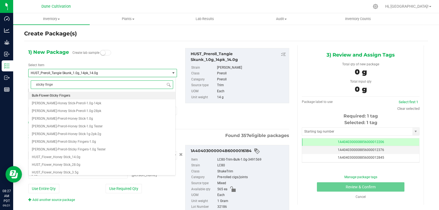
type input "sticky finger"
click at [84, 170] on li "HUST_Preroll_Sticky Fingers_1.0g_28pk_28.0g" at bounding box center [102, 172] width 147 height 8
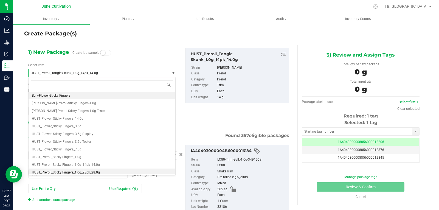
type input "0"
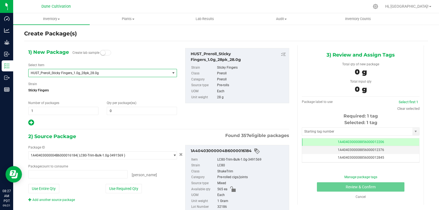
type input "0 ea"
click at [111, 111] on span at bounding box center [142, 111] width 70 height 8
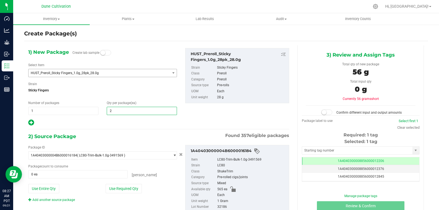
type input "20"
click at [115, 122] on div at bounding box center [102, 122] width 149 height 7
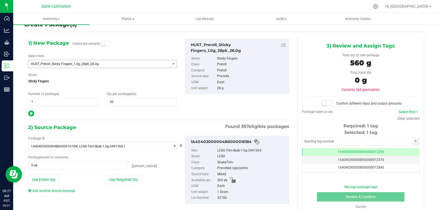
scroll to position [22, 0]
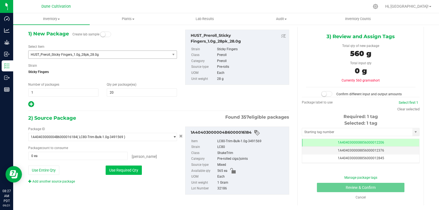
click at [134, 172] on button "Use Required Qty" at bounding box center [124, 169] width 36 height 9
type input "560 ea"
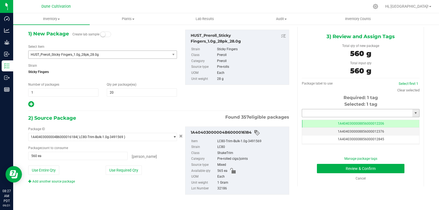
click at [324, 114] on input "text" at bounding box center [357, 113] width 110 height 8
click at [355, 125] on li "1A4040300008856000029254" at bounding box center [357, 122] width 116 height 8
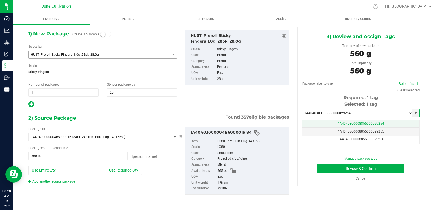
scroll to position [0, 0]
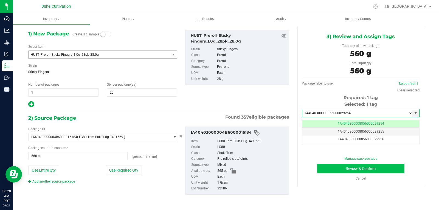
type input "1A4040300008856000029254"
click at [318, 169] on button "Review & Confirm" at bounding box center [360, 168] width 87 height 9
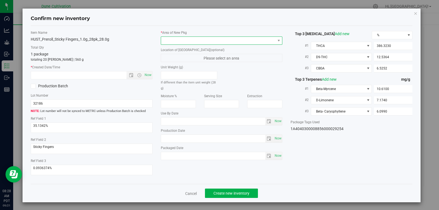
click at [253, 41] on span at bounding box center [218, 41] width 114 height 8
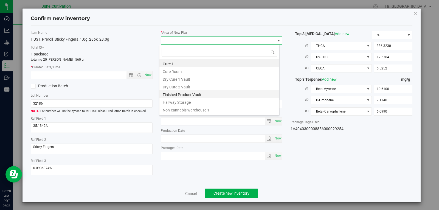
click at [206, 96] on li "Finished Product Vault" at bounding box center [219, 94] width 120 height 8
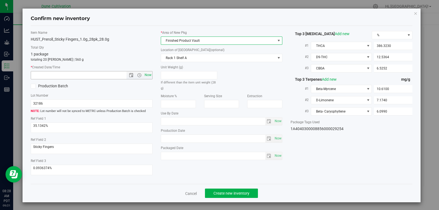
click at [144, 75] on span "Now" at bounding box center [147, 75] width 9 height 8
type input "[DATE] 8:28 AM"
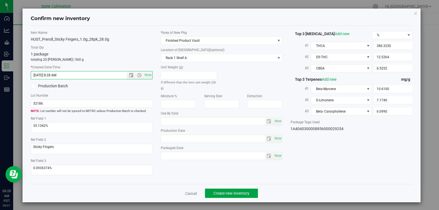
click at [217, 191] on span "Create new inventory" at bounding box center [231, 193] width 36 height 4
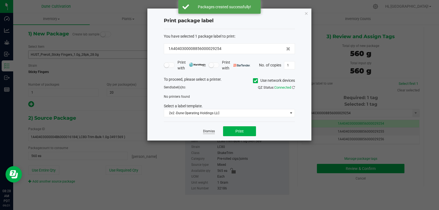
click at [206, 131] on link "Dismiss" at bounding box center [209, 131] width 12 height 5
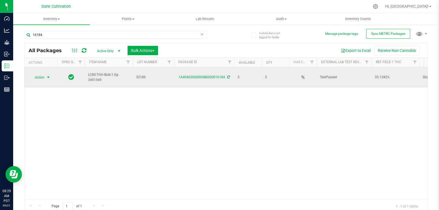
click at [38, 74] on span "Action" at bounding box center [37, 77] width 15 height 8
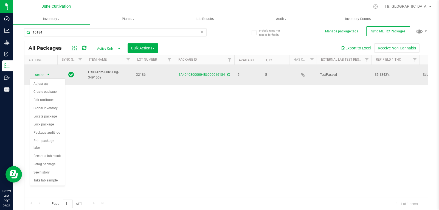
scroll to position [3, 0]
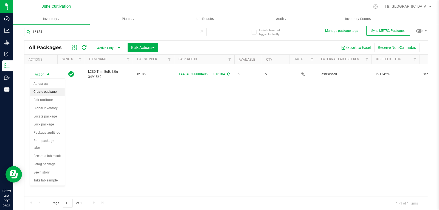
click at [44, 91] on li "Create package" at bounding box center [47, 92] width 35 height 8
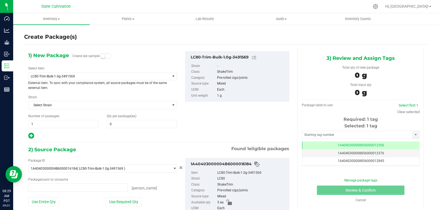
type input "0 ea"
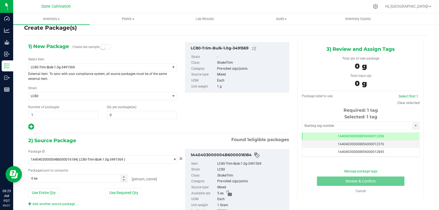
scroll to position [0, 0]
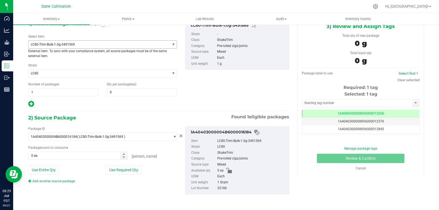
click at [100, 45] on span "LC80-Trim-Bulk-1.0g-3491569" at bounding box center [96, 45] width 131 height 4
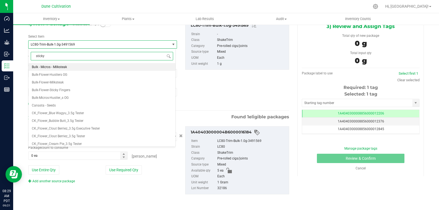
type input "sticky"
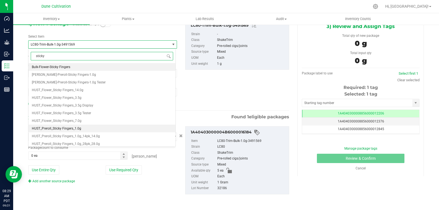
click at [78, 128] on span "HUST_Preroll_Sticky Fingers_1.0g" at bounding box center [56, 128] width 49 height 4
type input "0"
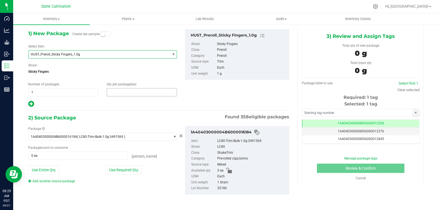
click at [125, 91] on span at bounding box center [142, 92] width 70 height 8
type input "5"
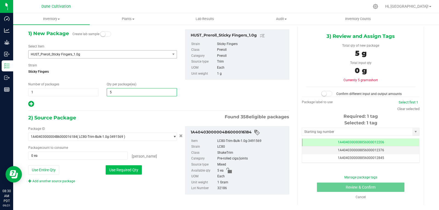
type input "5"
click at [122, 174] on button "Use Required Qty" at bounding box center [124, 169] width 36 height 9
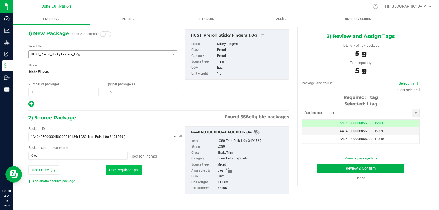
type input "5 ea"
click at [325, 112] on input "text" at bounding box center [357, 113] width 110 height 8
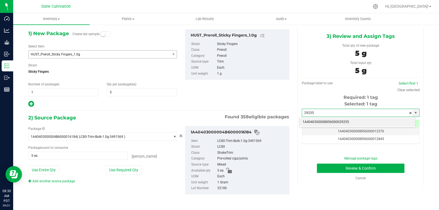
click at [322, 122] on li "1A4040300008856000029255" at bounding box center [357, 122] width 116 height 8
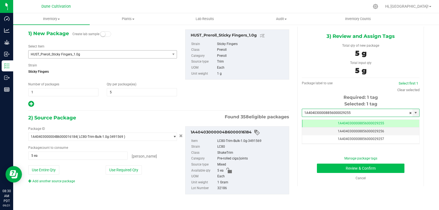
type input "1A4040300008856000029255"
click at [322, 169] on button "Review & Confirm" at bounding box center [360, 167] width 87 height 9
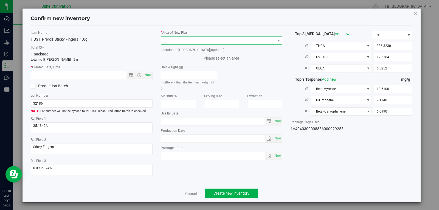
click at [246, 38] on span at bounding box center [218, 41] width 114 height 8
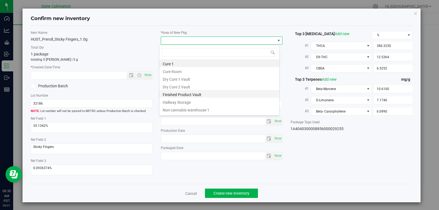
click at [196, 96] on li "Finished Product Vault" at bounding box center [219, 94] width 120 height 8
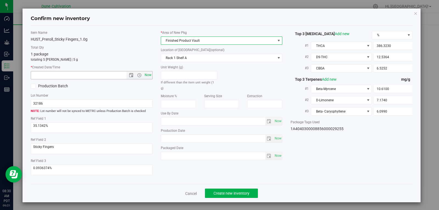
click at [148, 75] on span "Now" at bounding box center [147, 75] width 9 height 8
type input "[DATE] 8:30 AM"
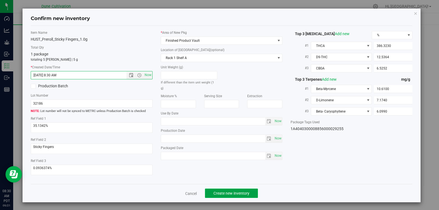
click at [211, 192] on button "Create new inventory" at bounding box center [231, 192] width 53 height 9
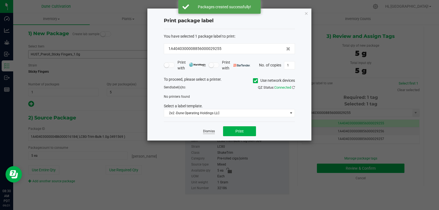
click at [203, 132] on link "Dismiss" at bounding box center [209, 131] width 12 height 5
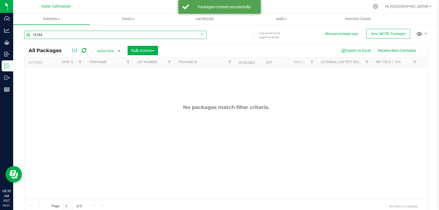
click at [202, 36] on input "16184" at bounding box center [115, 35] width 182 height 8
click at [201, 35] on icon at bounding box center [202, 34] width 4 height 7
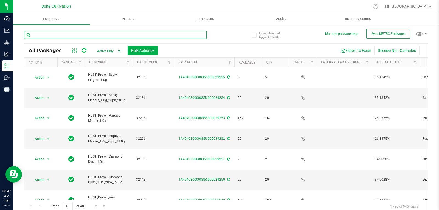
click at [95, 37] on input "text" at bounding box center [115, 35] width 182 height 8
type input "29227"
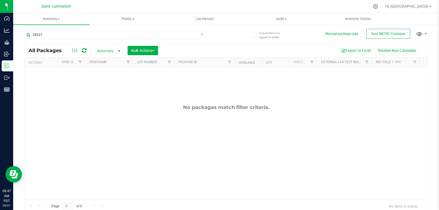
click at [106, 51] on span "Active Only" at bounding box center [107, 51] width 30 height 8
click at [107, 84] on li "All" at bounding box center [107, 84] width 30 height 8
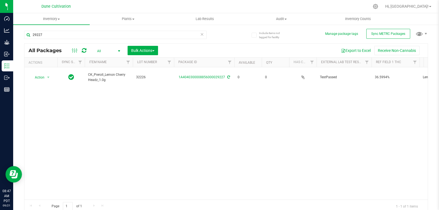
click at [200, 36] on icon at bounding box center [202, 34] width 4 height 7
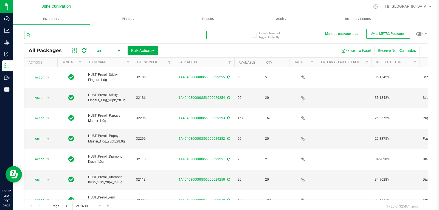
click at [81, 37] on input "text" at bounding box center [115, 35] width 182 height 8
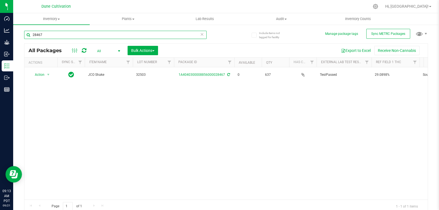
click at [80, 35] on input "28467" at bounding box center [115, 35] width 182 height 8
type input "2"
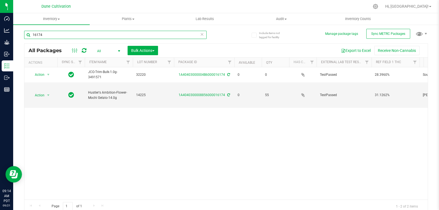
type input "16174"
click at [95, 50] on span "All" at bounding box center [107, 51] width 30 height 8
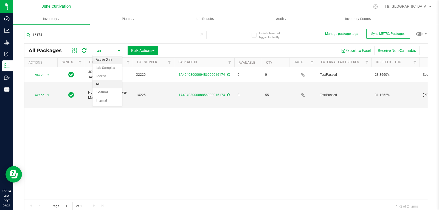
click at [109, 60] on li "Active Only" at bounding box center [107, 60] width 30 height 8
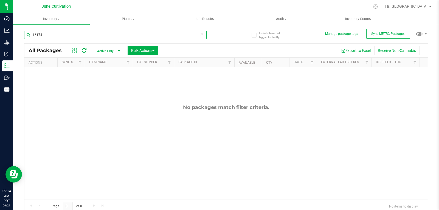
click at [54, 36] on input "16174" at bounding box center [115, 35] width 182 height 8
click at [101, 50] on span "Active Only" at bounding box center [107, 51] width 30 height 8
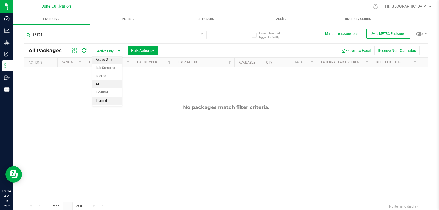
click at [103, 84] on li "All" at bounding box center [107, 84] width 30 height 8
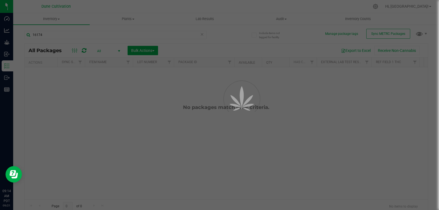
click at [103, 84] on body "Dashboard Analytics Grow Inbound Inventory Outbound Reports 09:14 AM PDT [DATE]…" at bounding box center [219, 105] width 439 height 210
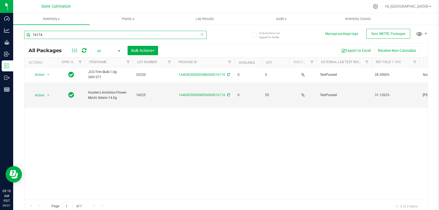
click at [91, 34] on input "16174" at bounding box center [115, 35] width 182 height 8
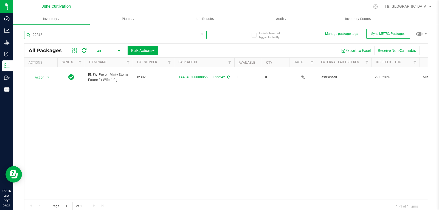
click at [57, 34] on input "29242" at bounding box center [115, 35] width 182 height 8
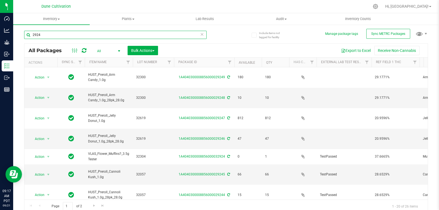
type input "29243"
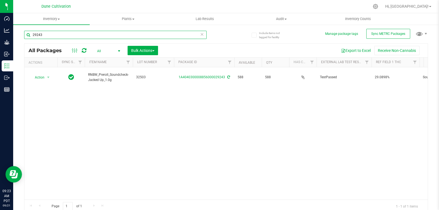
click at [125, 36] on input "29243" at bounding box center [115, 35] width 182 height 8
type input "29245"
